Goal: Obtain resource: Download file/media

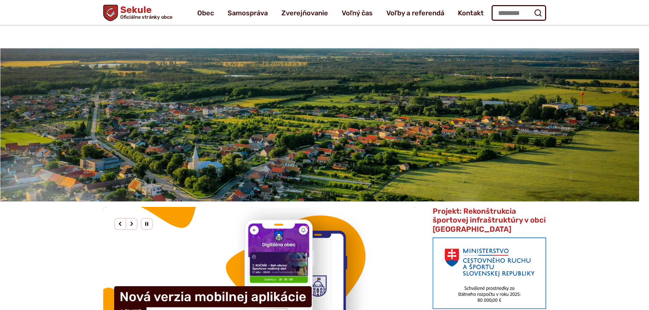
scroll to position [545, 0]
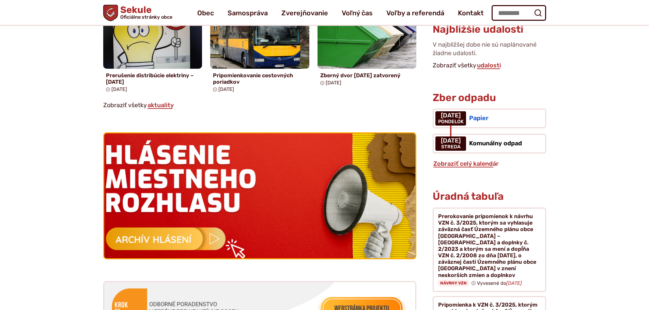
click at [170, 230] on img at bounding box center [260, 196] width 342 height 138
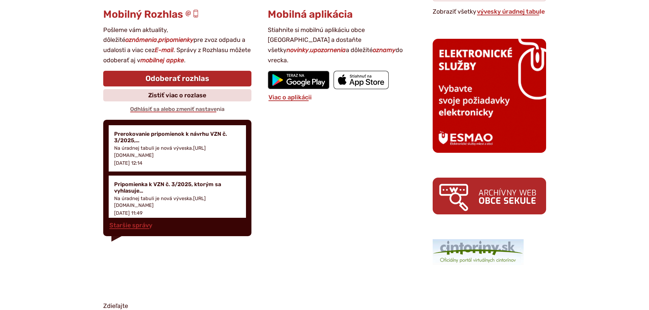
scroll to position [920, 0]
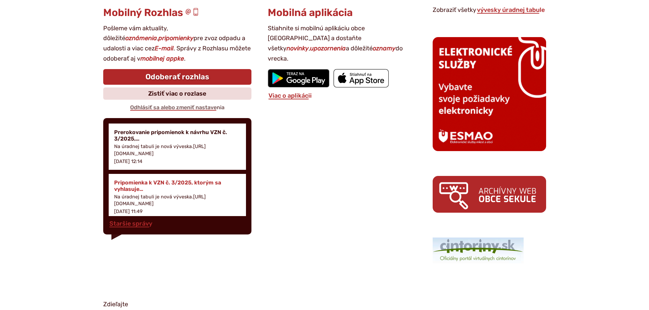
click at [203, 181] on h4 "Pripomienka k VZN č. 3/2025, ktorým sa vyhlasuje…" at bounding box center [177, 186] width 127 height 13
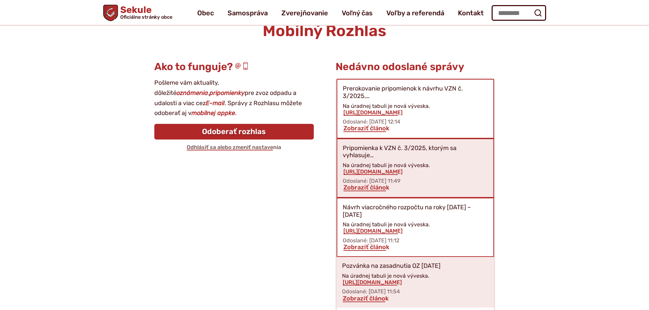
scroll to position [55, 0]
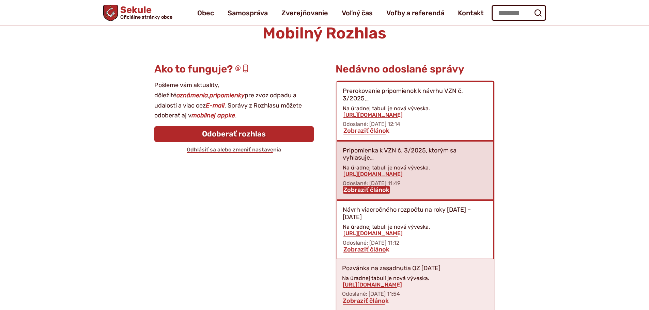
click at [371, 190] on link "Zobraziť článok" at bounding box center [366, 189] width 47 height 7
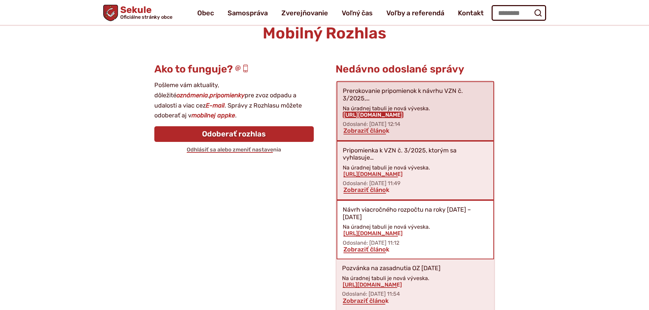
click at [360, 112] on link "https://obecsekule.sk?p=10862" at bounding box center [373, 115] width 61 height 6
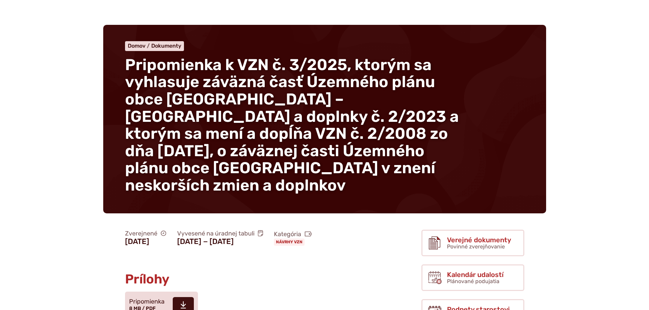
scroll to position [136, 0]
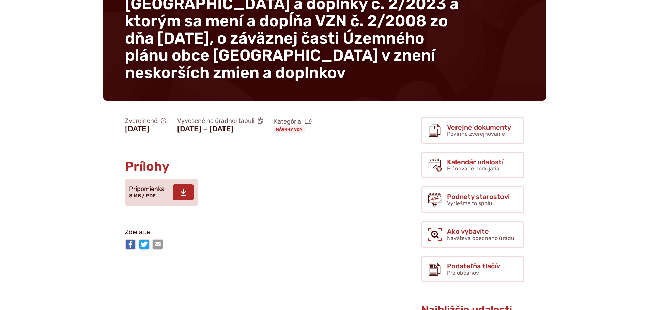
click at [177, 197] on span at bounding box center [183, 193] width 21 height 16
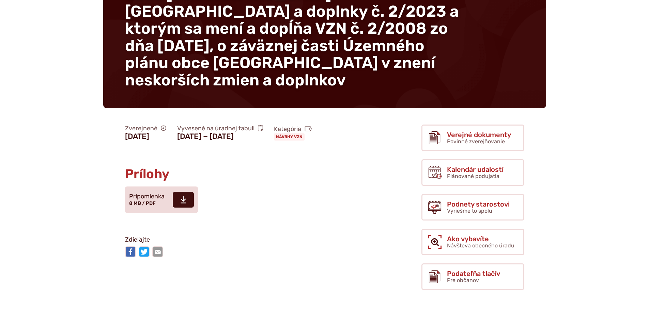
scroll to position [0, 0]
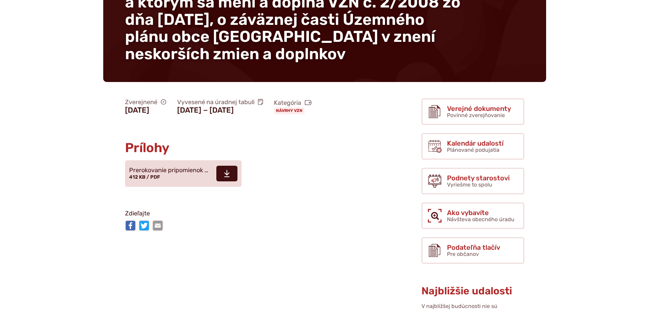
scroll to position [170, 0]
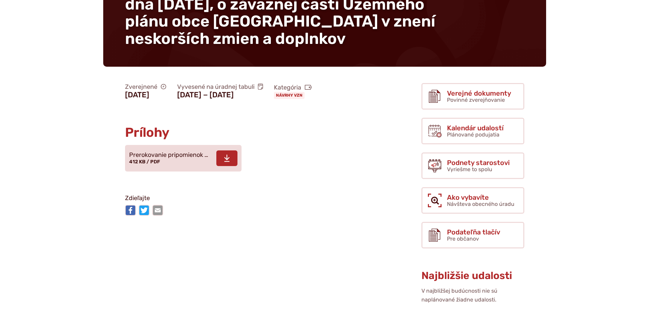
click at [231, 165] on span at bounding box center [226, 159] width 21 height 16
